Goal: Communication & Community: Share content

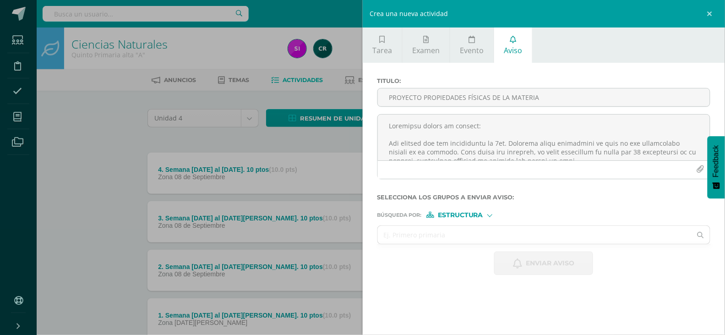
scroll to position [214, 0]
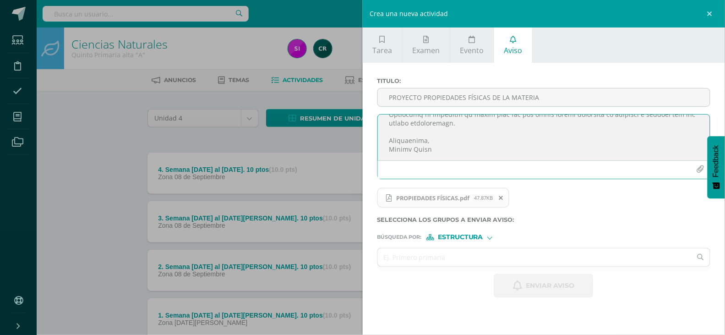
click at [449, 155] on textarea at bounding box center [544, 137] width 332 height 46
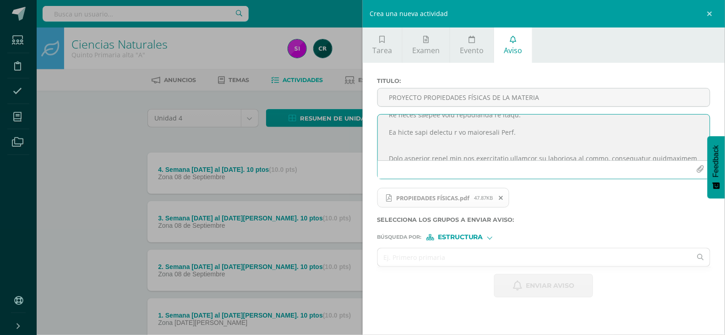
scroll to position [132, 0]
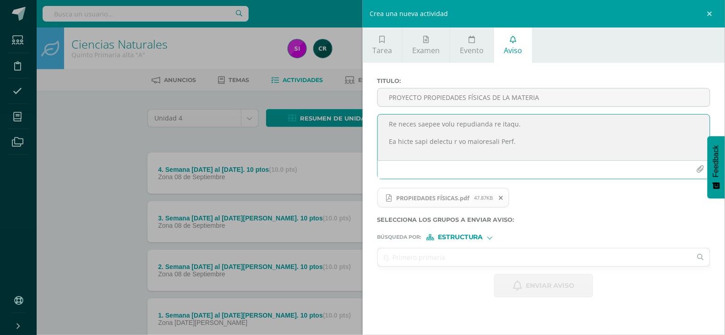
click at [507, 128] on textarea at bounding box center [544, 137] width 332 height 46
type textarea "Loremipsu dolors am consect: Adi elitsed doe tem incididuntu la 1et. Dolorema a…"
click at [469, 253] on input "text" at bounding box center [535, 257] width 314 height 18
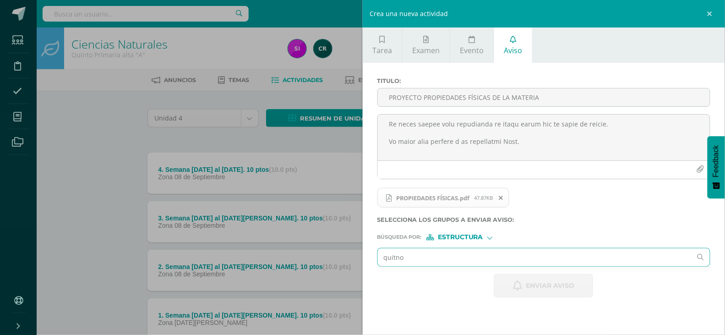
type input "quinto"
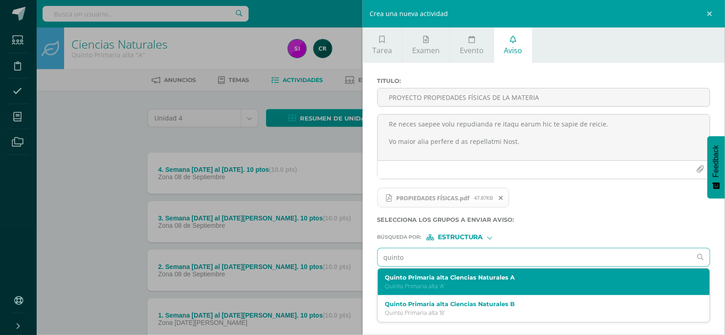
click at [454, 278] on label "Quinto Primaria alta Ciencias Naturales A" at bounding box center [537, 277] width 304 height 7
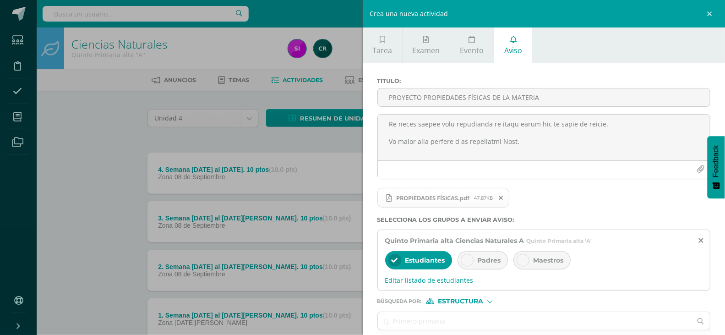
click at [486, 266] on div "Padres" at bounding box center [482, 260] width 50 height 18
click at [536, 260] on span "Maestros" at bounding box center [548, 260] width 30 height 8
click at [523, 325] on input "text" at bounding box center [535, 321] width 314 height 18
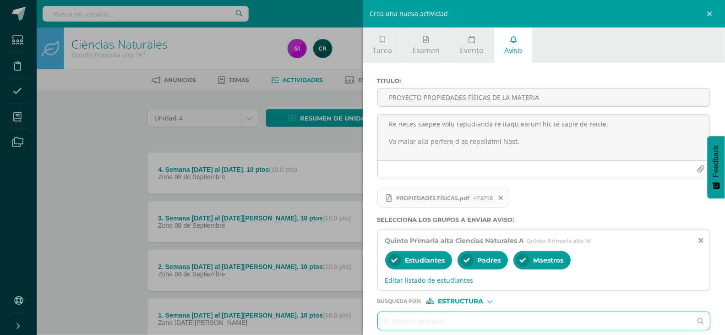
click at [705, 301] on label "Búsqueda por : Estructura Estructura Persona" at bounding box center [543, 301] width 333 height 6
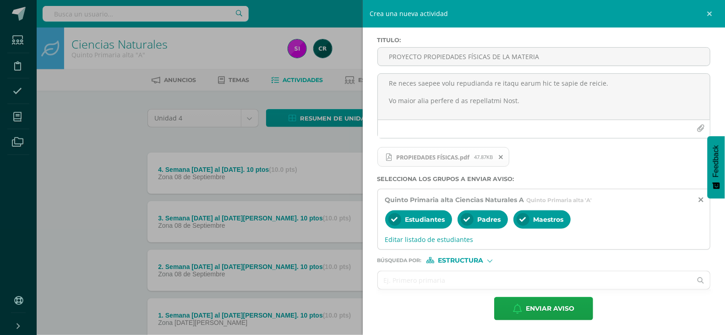
scroll to position [43, 0]
click at [467, 279] on input "text" at bounding box center [535, 280] width 314 height 18
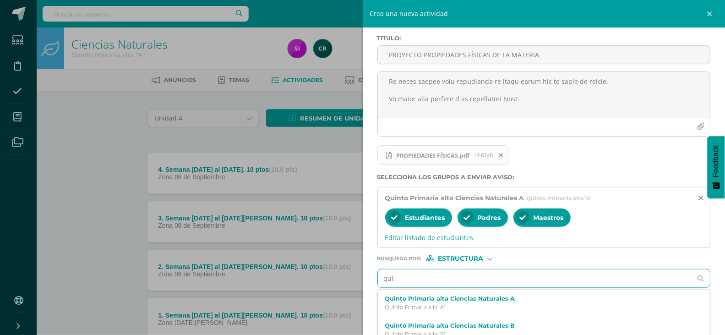
type input "quin"
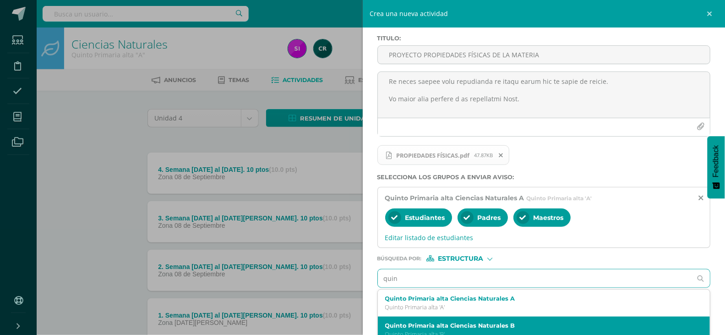
click at [483, 322] on div "Quinto Primaria alta Ciencias Naturales B Quinto Primaria alta 'B'" at bounding box center [544, 329] width 332 height 27
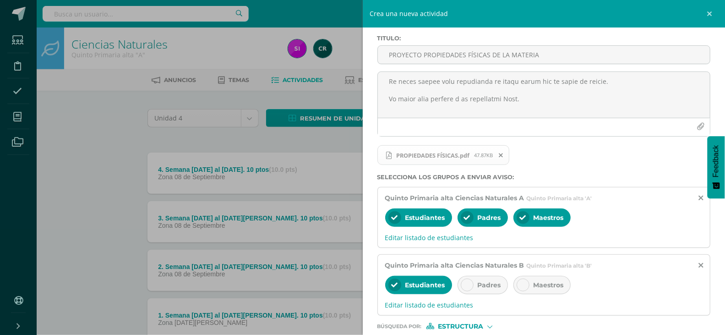
click at [491, 293] on div "Padres" at bounding box center [482, 285] width 50 height 18
click at [518, 293] on div "Maestros" at bounding box center [541, 285] width 57 height 18
click at [715, 312] on div "Titulo : PROYECTO PROPIEDADES FÍSICAS DE LA MATERIA PROPIEDADES FÍSICAS.pdf 47.…" at bounding box center [544, 210] width 363 height 380
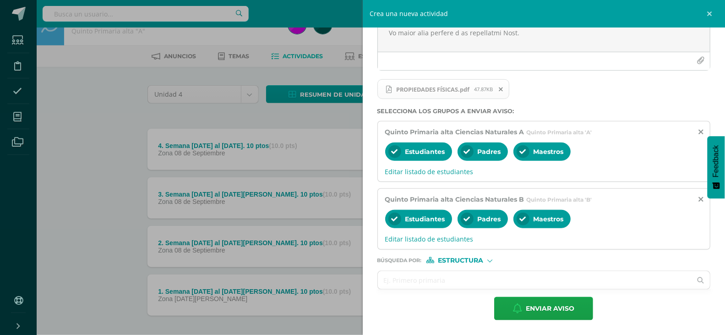
scroll to position [24, 0]
click at [485, 254] on div "Búsqueda por : Estructura Estructura Persona" at bounding box center [543, 257] width 333 height 14
click at [472, 258] on span "Estructura" at bounding box center [460, 260] width 45 height 5
click at [468, 282] on span "Persona" at bounding box center [463, 284] width 33 height 5
click at [468, 281] on input "text" at bounding box center [535, 280] width 314 height 18
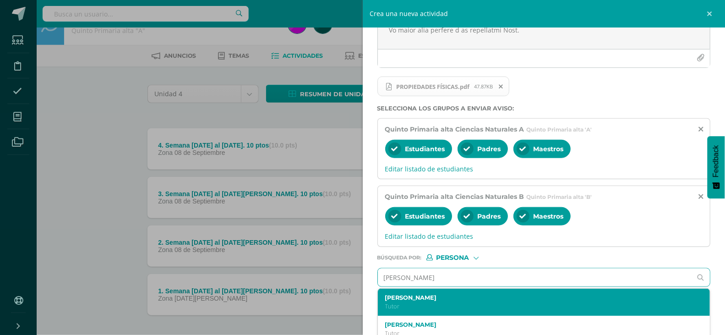
type input "[PERSON_NAME]"
click at [443, 297] on label "[PERSON_NAME]" at bounding box center [537, 297] width 304 height 7
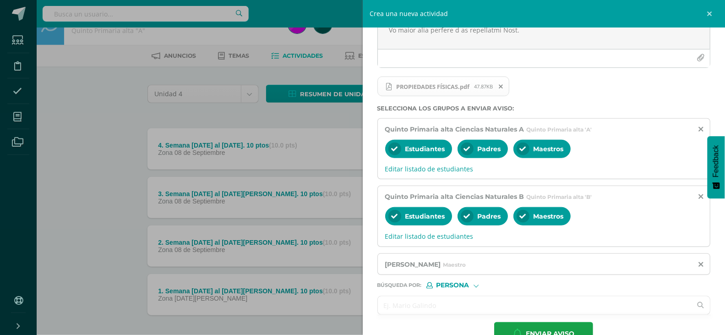
click at [474, 305] on input "text" at bounding box center [535, 305] width 314 height 18
type input "[PERSON_NAME]"
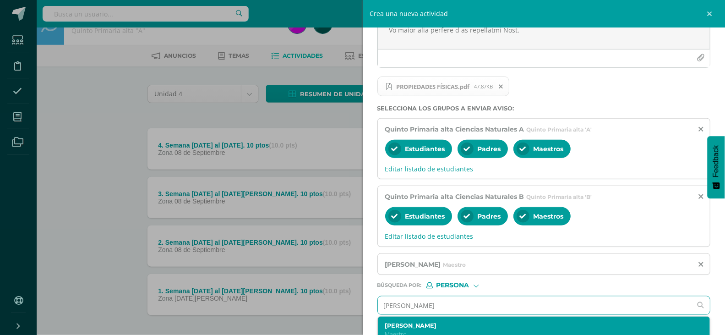
click at [486, 325] on label "[PERSON_NAME]" at bounding box center [537, 325] width 304 height 7
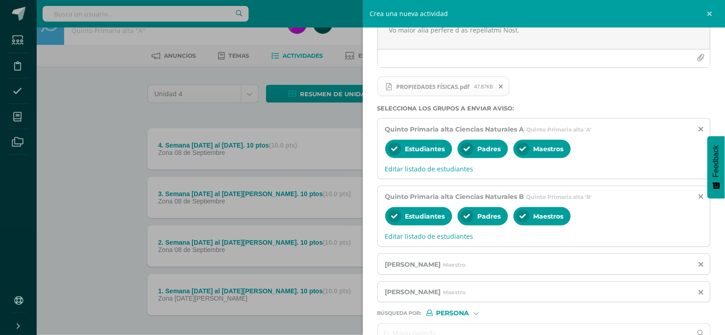
click at [717, 312] on div "Titulo : PROYECTO PROPIEDADES FÍSICAS DE LA MATERIA PROPIEDADES FÍSICAS.pdf 47.…" at bounding box center [544, 169] width 363 height 436
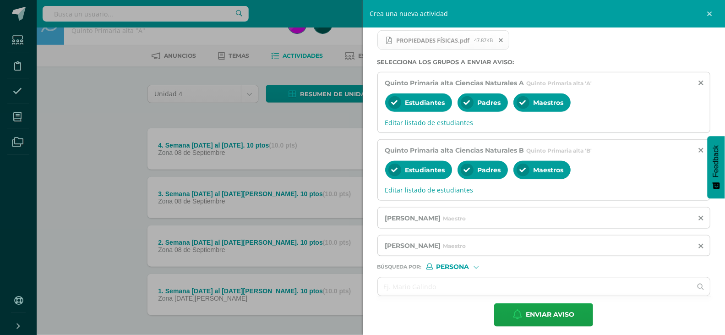
scroll to position [168, 0]
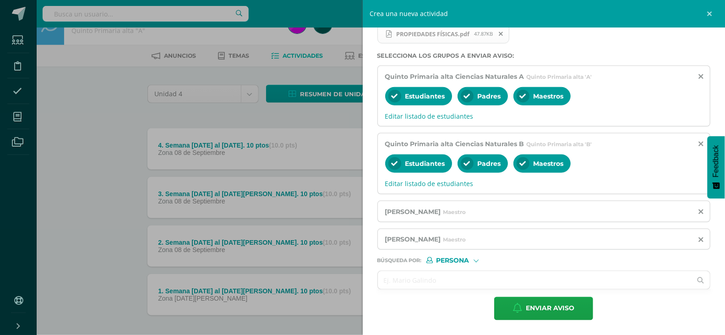
click at [719, 87] on html "Estudiantes Disciplina Asistencia Mis cursos Archivos Soporte Centro de ayuda Ú…" at bounding box center [362, 176] width 725 height 400
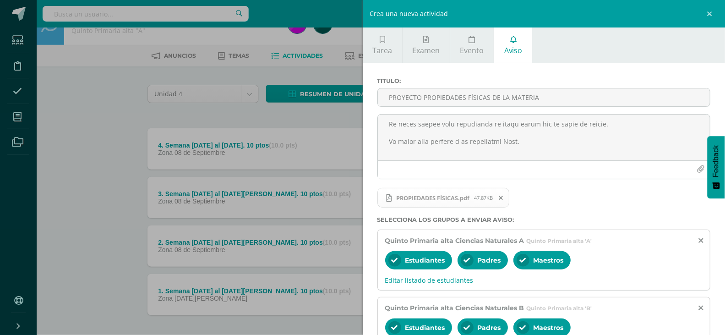
scroll to position [0, 0]
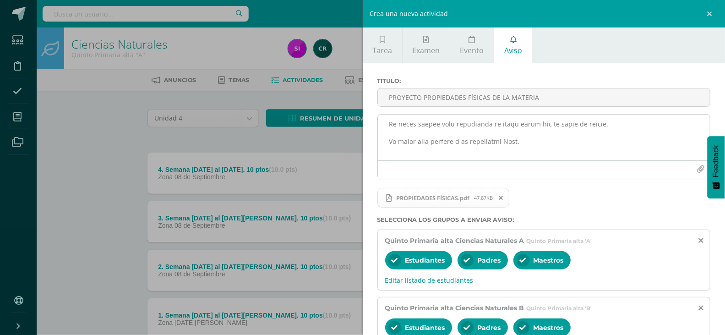
click at [537, 147] on textarea at bounding box center [544, 137] width 332 height 46
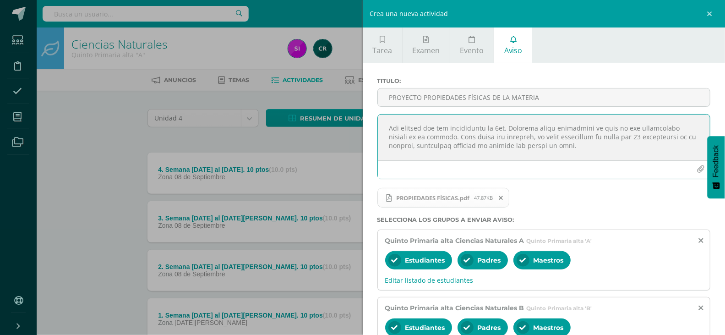
scroll to position [6, 0]
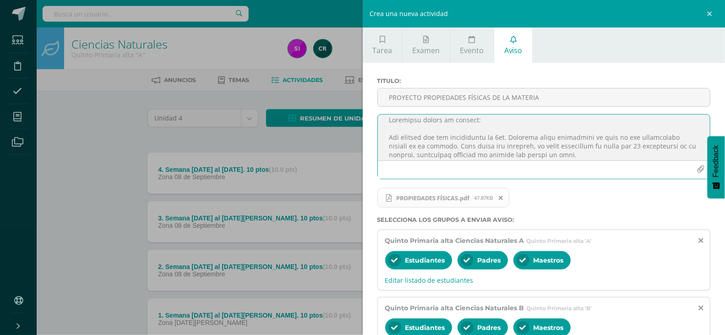
click at [715, 254] on div "Titulo : PROYECTO PROPIEDADES FÍSICAS DE LA MATERIA PROPIEDADES FÍSICAS.pdf 47.…" at bounding box center [544, 281] width 363 height 436
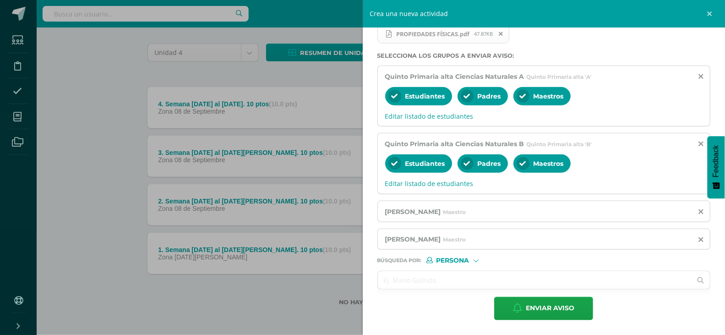
scroll to position [138, 0]
click at [571, 313] on span "Enviar aviso" at bounding box center [550, 308] width 49 height 22
